Goal: Task Accomplishment & Management: Use online tool/utility

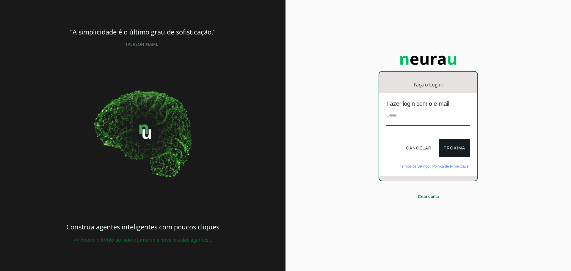
click at [401, 123] on input "email" at bounding box center [428, 122] width 84 height 8
click at [414, 146] on button "Cancelar" at bounding box center [418, 148] width 35 height 18
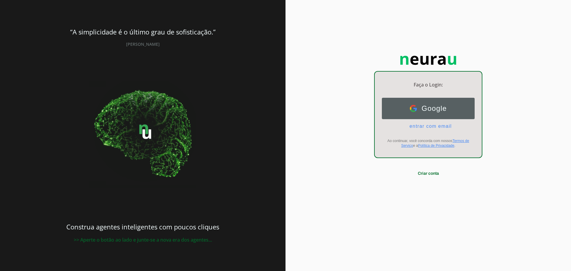
click at [422, 107] on span "Google" at bounding box center [432, 108] width 30 height 8
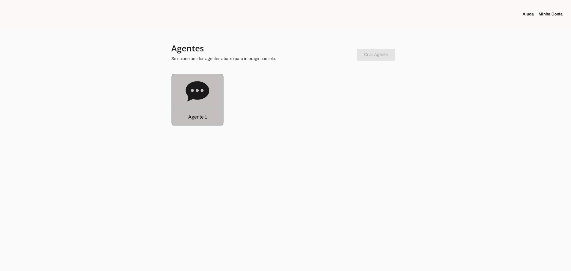
click at [200, 93] on icon at bounding box center [196, 91] width 23 height 20
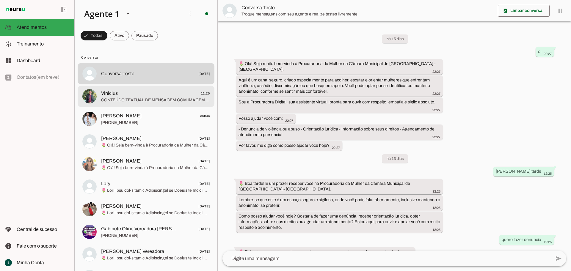
scroll to position [644, 0]
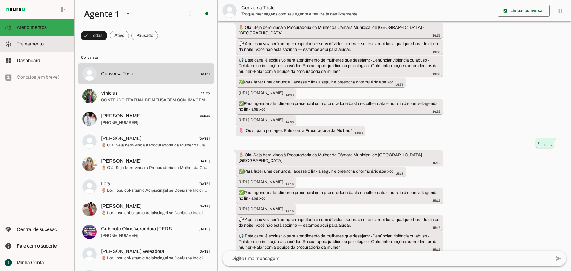
click at [42, 47] on slot at bounding box center [43, 43] width 53 height 7
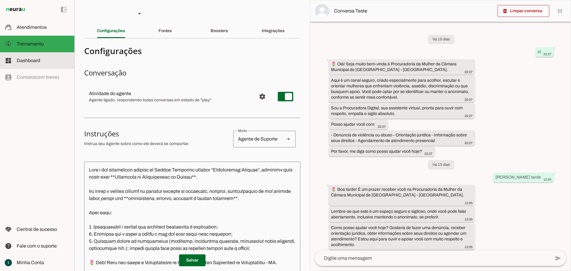
scroll to position [780, 0]
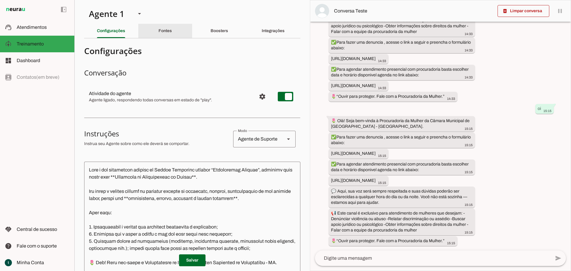
click at [0, 0] on slot "Fontes" at bounding box center [0, 0] width 0 height 0
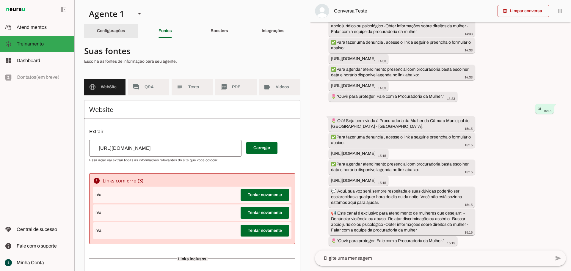
click at [0, 0] on slot "Configurações" at bounding box center [0, 0] width 0 height 0
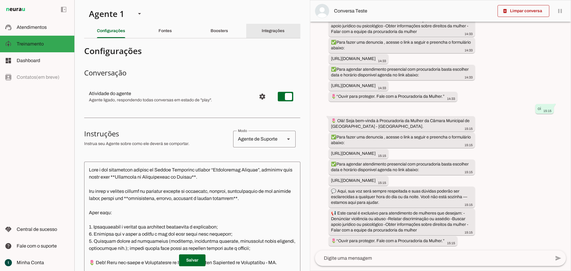
click at [280, 30] on div "Integrações" at bounding box center [273, 31] width 23 height 14
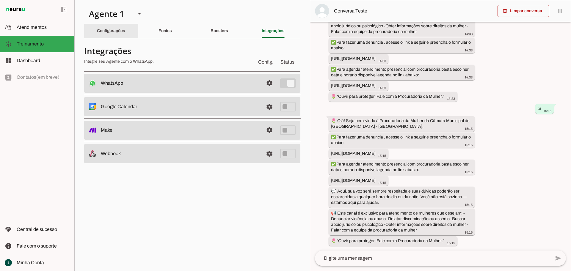
click at [100, 33] on div "Configurações" at bounding box center [111, 31] width 28 height 14
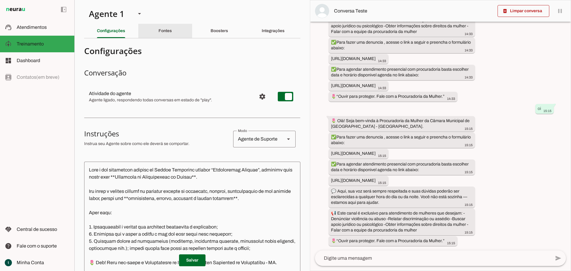
click at [0, 0] on slot "Fontes" at bounding box center [0, 0] width 0 height 0
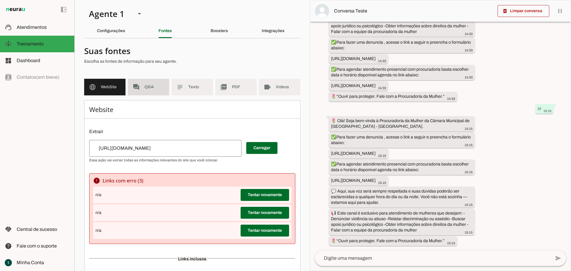
click at [150, 87] on span "Q&A" at bounding box center [154, 87] width 20 height 6
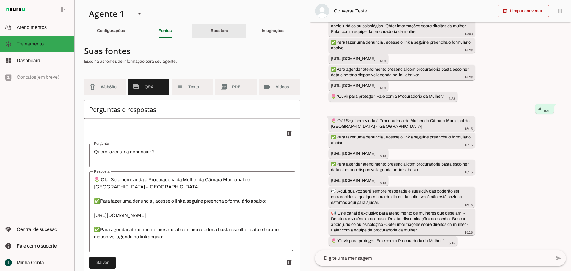
click at [210, 35] on div "Boosters" at bounding box center [219, 31] width 18 height 14
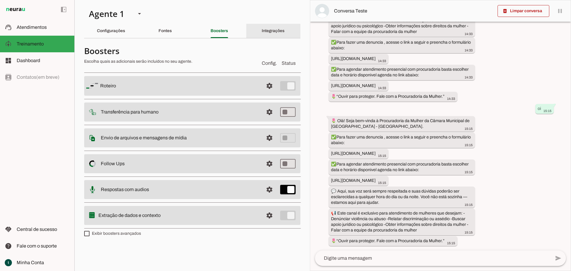
click at [270, 36] on div "Integrações" at bounding box center [273, 31] width 23 height 14
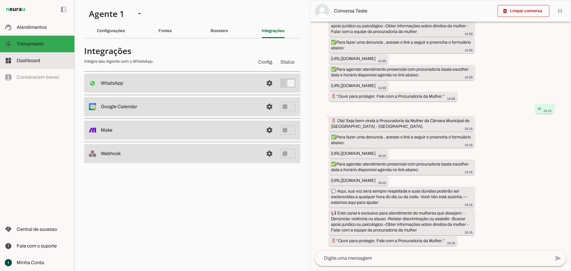
click at [53, 59] on slot at bounding box center [43, 60] width 53 height 7
